Goal: Task Accomplishment & Management: Use online tool/utility

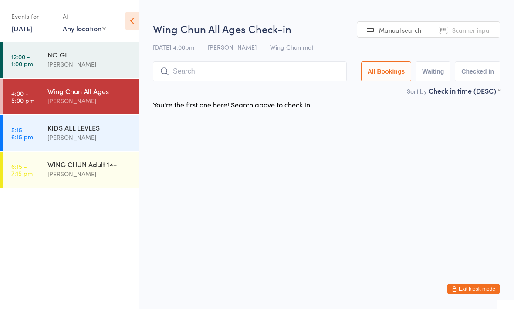
click at [318, 70] on input "search" at bounding box center [250, 72] width 194 height 20
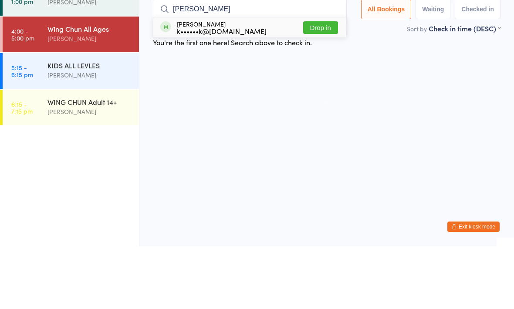
type input "[PERSON_NAME]"
click at [303, 84] on button "Drop in" at bounding box center [320, 90] width 35 height 13
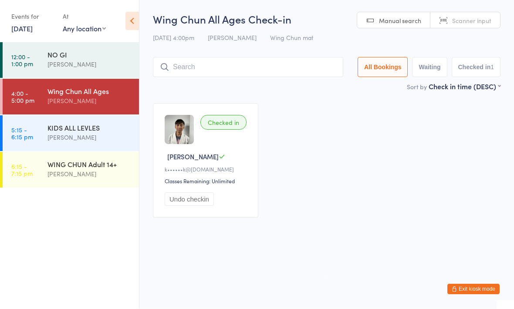
click at [218, 58] on input "search" at bounding box center [248, 68] width 190 height 20
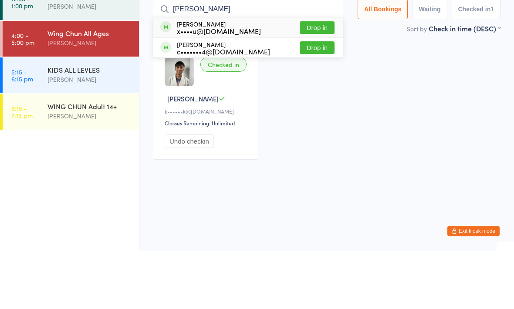
type input "[PERSON_NAME]"
click at [317, 80] on button "Drop in" at bounding box center [317, 86] width 35 height 13
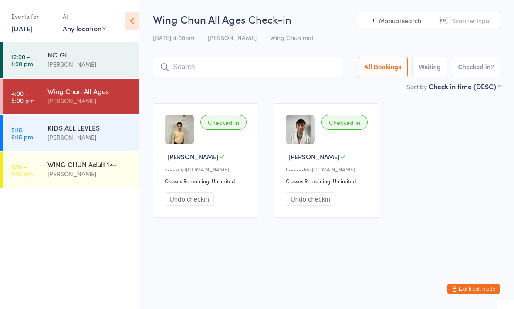
click at [248, 64] on input "search" at bounding box center [248, 68] width 190 height 20
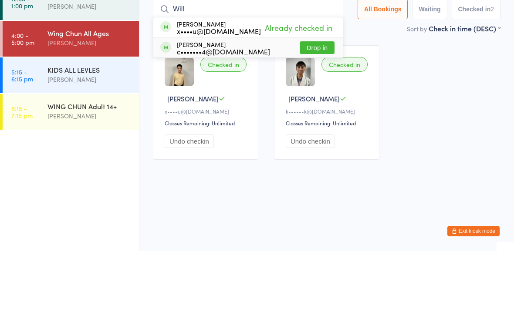
type input "Will"
click at [250, 96] on div "[PERSON_NAME] c•••••••4@[DOMAIN_NAME] Drop in" at bounding box center [248, 106] width 190 height 20
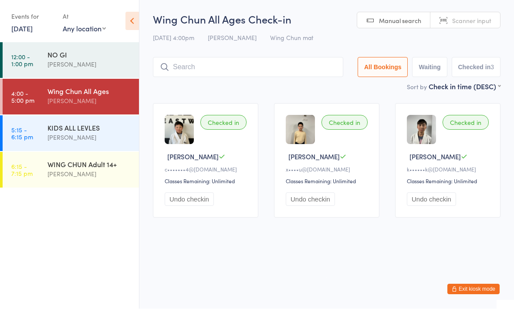
click at [206, 67] on input "search" at bounding box center [248, 68] width 190 height 20
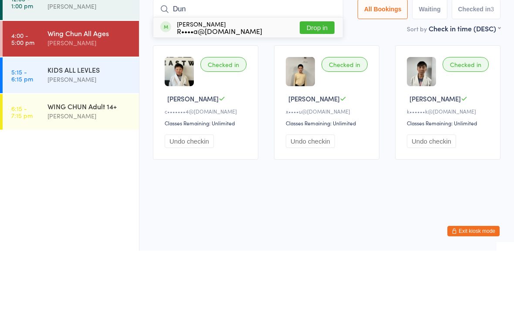
type input "Dun"
click at [307, 76] on div "[PERSON_NAME] R••••a@[DOMAIN_NAME] Drop in" at bounding box center [248, 86] width 190 height 20
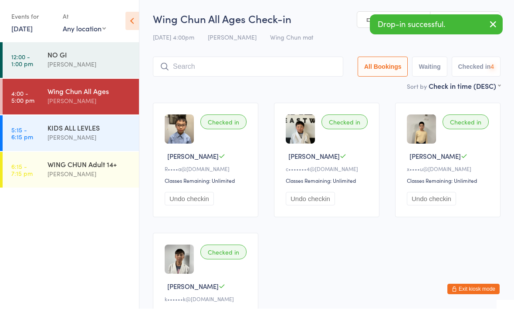
scroll to position [0, 0]
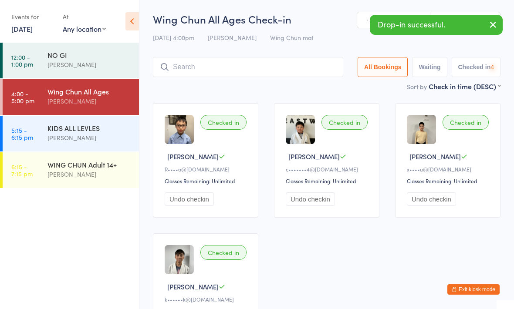
click at [94, 129] on div "KIDS ALL LEVLES" at bounding box center [89, 128] width 84 height 10
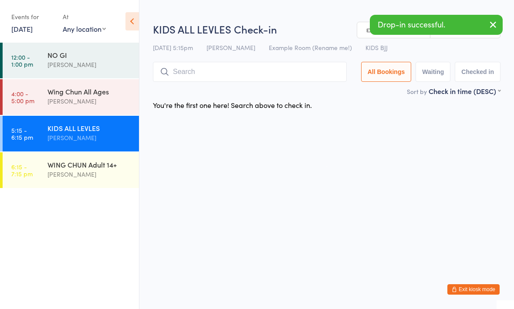
click at [225, 66] on input "search" at bounding box center [250, 72] width 194 height 20
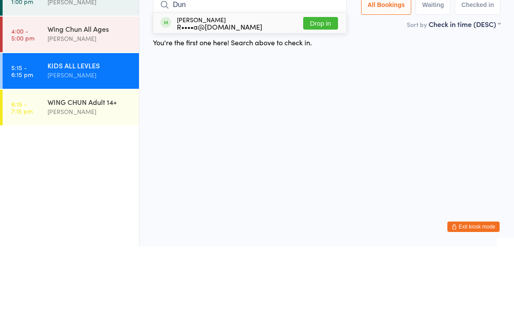
type input "Dun"
click at [322, 80] on button "Drop in" at bounding box center [320, 86] width 35 height 13
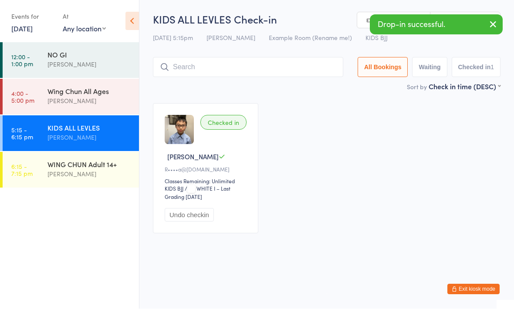
click at [100, 112] on div "Wing Chun All Ages [PERSON_NAME]" at bounding box center [92, 96] width 91 height 34
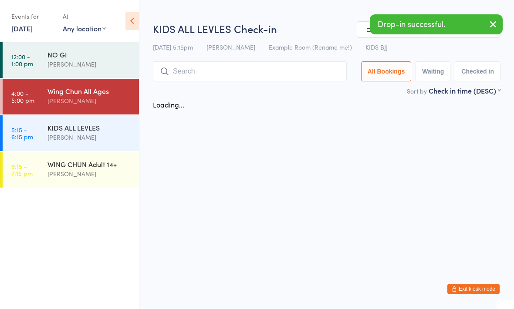
scroll to position [0, 0]
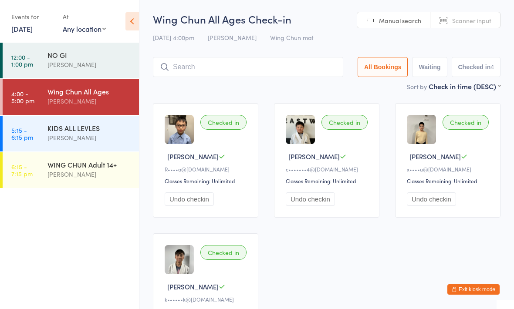
click at [208, 73] on input "search" at bounding box center [248, 67] width 190 height 20
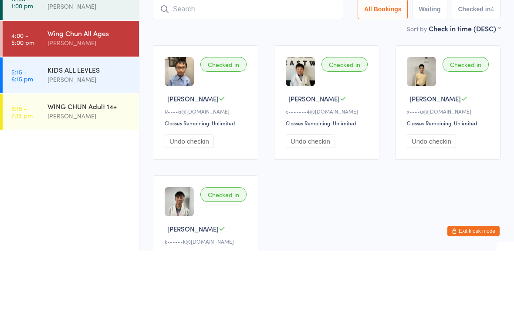
type input "V"
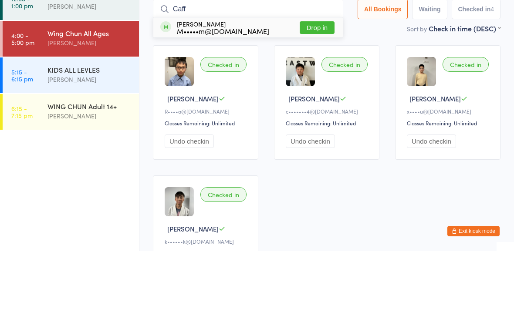
type input "Caff"
click at [307, 80] on button "Drop in" at bounding box center [317, 86] width 35 height 13
